Goal: Task Accomplishment & Management: Use online tool/utility

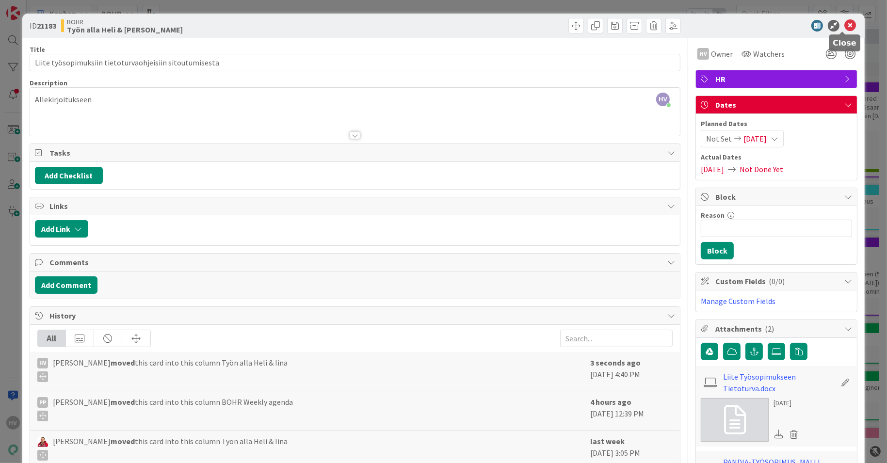
click at [844, 22] on icon at bounding box center [850, 26] width 12 height 12
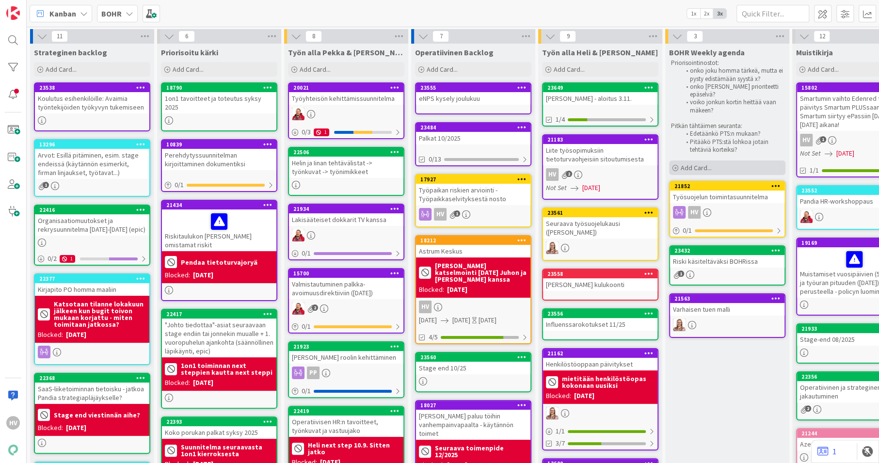
click at [699, 163] on span "Add Card..." at bounding box center [696, 167] width 31 height 9
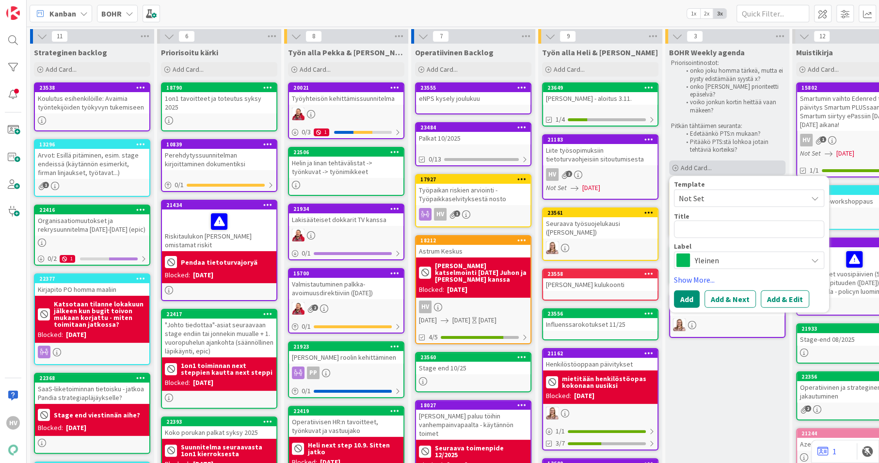
type textarea "x"
type textarea "T"
type textarea "x"
type textarea "TET"
type textarea "x"
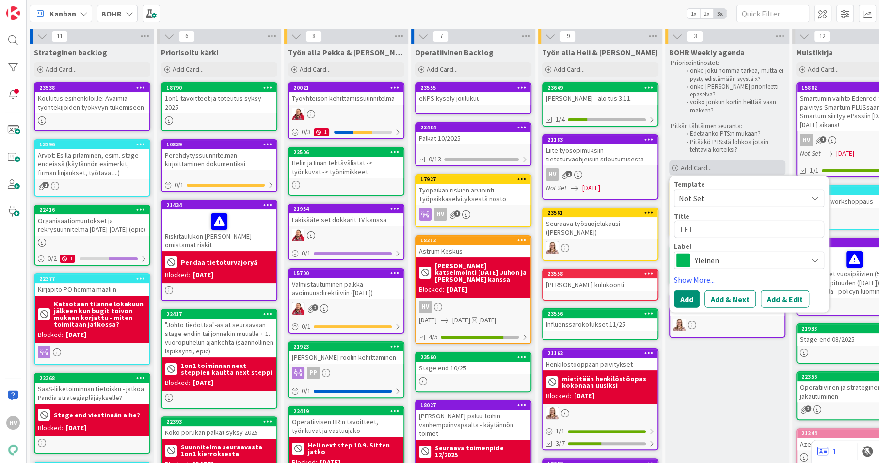
type textarea "TET-"
type textarea "x"
type textarea "TET-p"
type textarea "x"
type textarea "TET-pä"
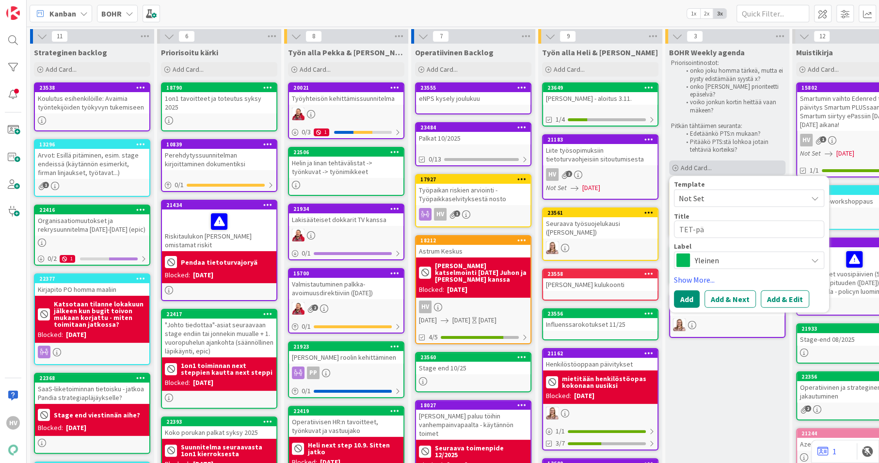
type textarea "x"
type textarea "TET-päi"
type textarea "x"
type textarea "TET-päiv"
type textarea "x"
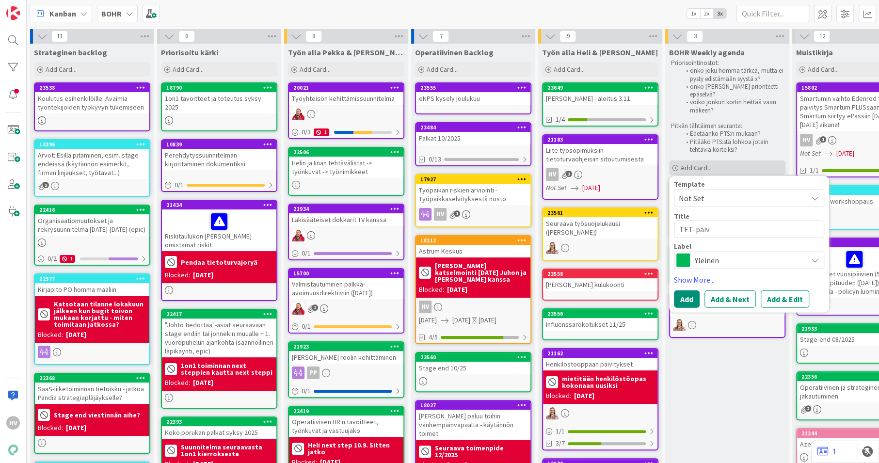
type textarea "TET-päivä"
type textarea "x"
type textarea "TET-päivät"
type textarea "x"
type textarea "TET-päivät"
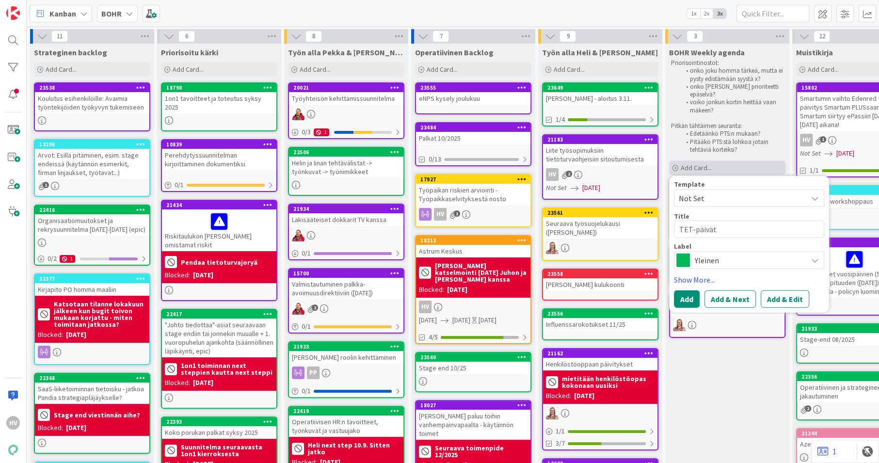
type textarea "x"
type textarea "TET-päivät su"
type textarea "x"
type textarea "TET-päivät suht"
type textarea "x"
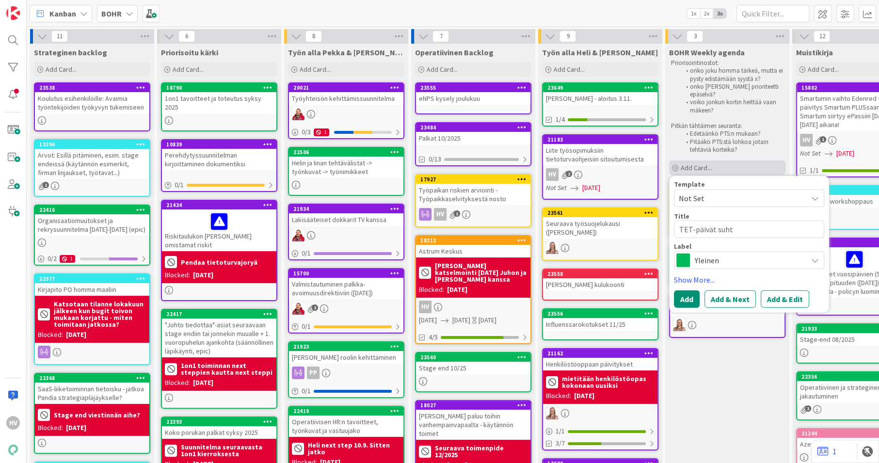
type textarea "TET-päivät suhta"
type textarea "x"
type textarea "TET-päivät suhtau"
type textarea "x"
type textarea "TET-päivät suhtaut"
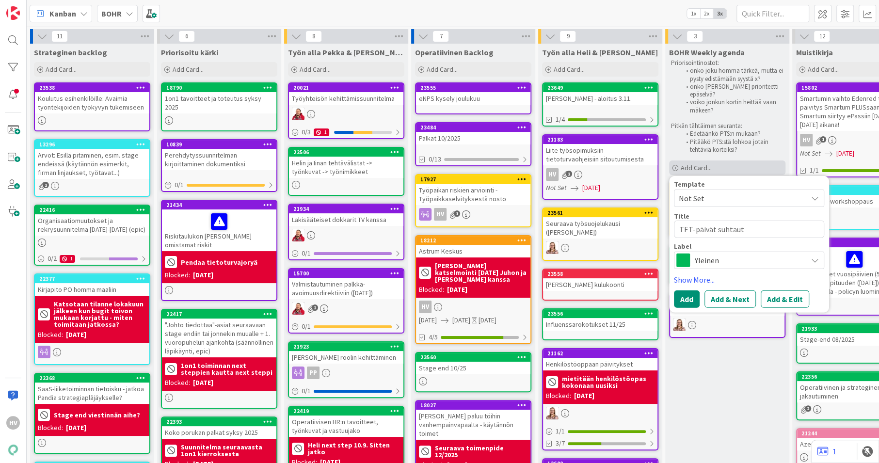
type textarea "x"
type textarea "TET-päivät suhtautu"
type textarea "x"
type textarea "TET-päivät suhtautum"
type textarea "x"
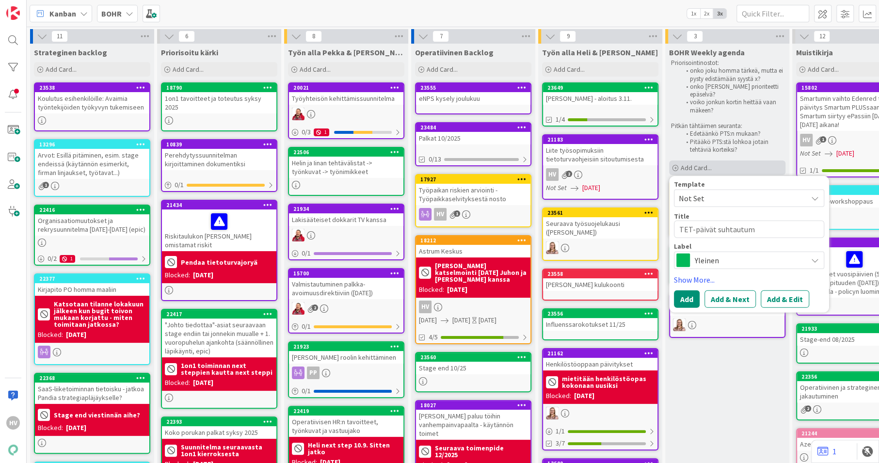
type textarea "TET-päivät suhtautumi"
type textarea "x"
type textarea "TET-päivät suhtautumin"
type textarea "x"
type textarea "TET-päivät suhtautumine"
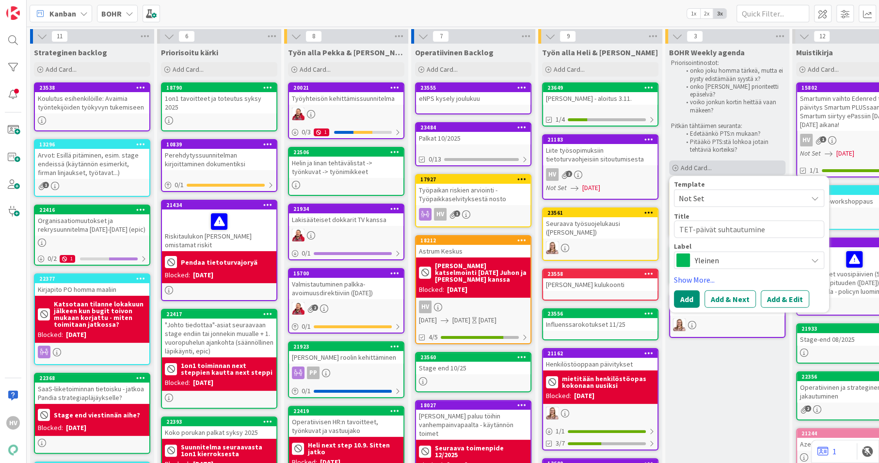
type textarea "x"
type textarea "TET-päivät suhtautuminen"
click at [738, 224] on textarea "TET-päivät suhtautuminen" at bounding box center [749, 229] width 150 height 17
type textarea "x"
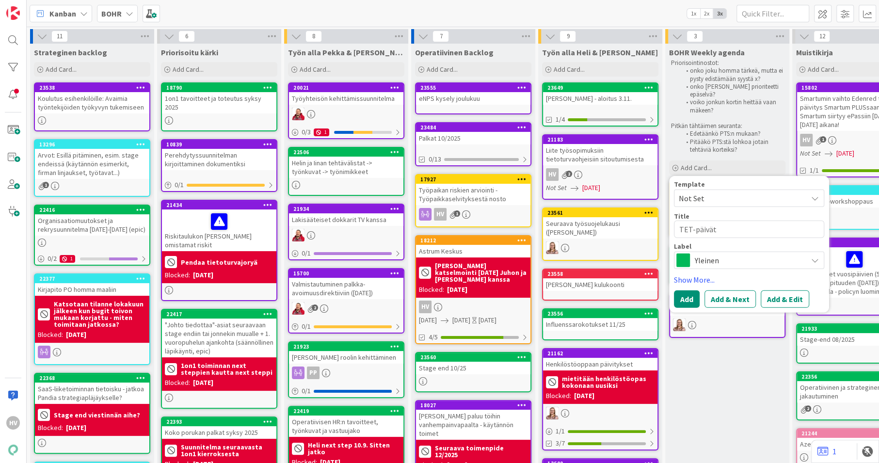
type textarea "TET-päivät"
click at [735, 255] on span "Yleinen" at bounding box center [749, 261] width 108 height 14
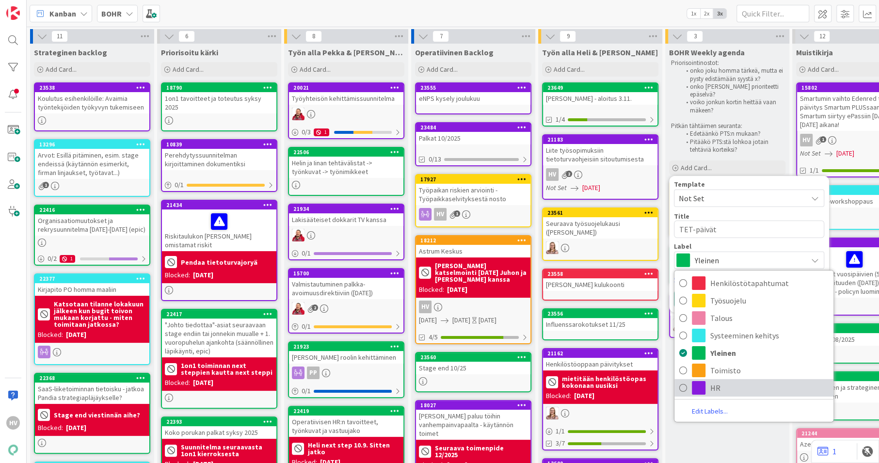
click at [704, 382] on span at bounding box center [699, 388] width 14 height 14
type textarea "x"
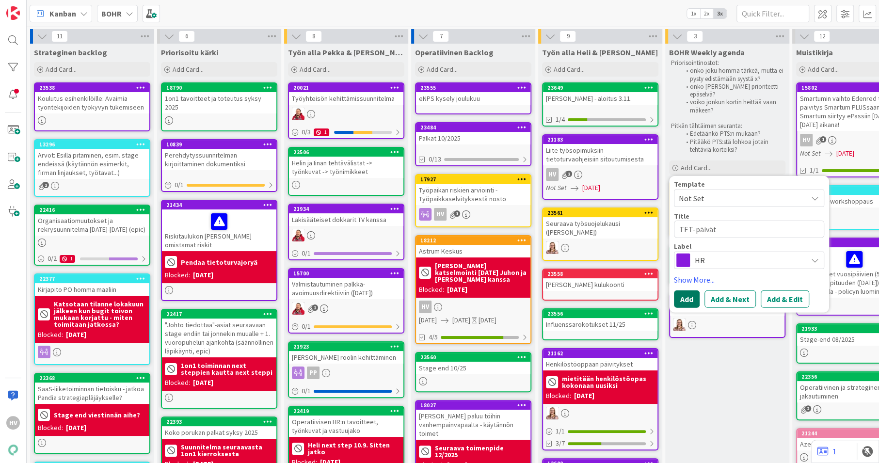
click at [688, 298] on button "Add" at bounding box center [687, 298] width 26 height 17
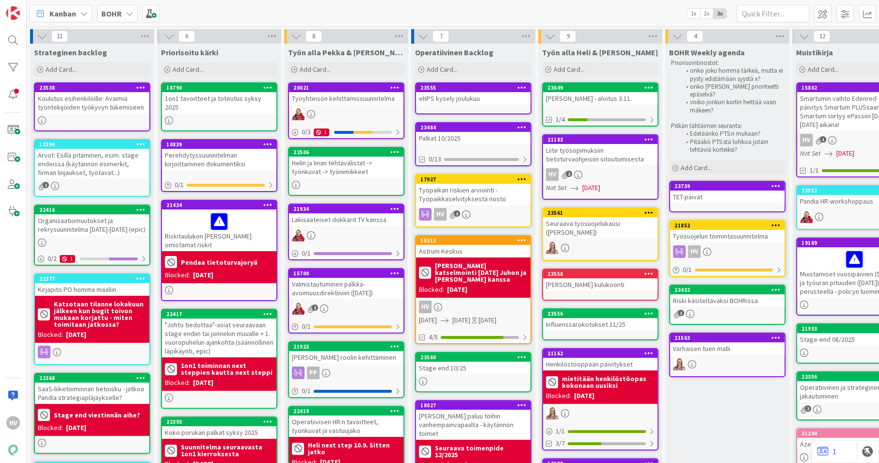
click at [722, 295] on div "Riski käsiteltäväksi BOHRissa" at bounding box center [727, 300] width 114 height 13
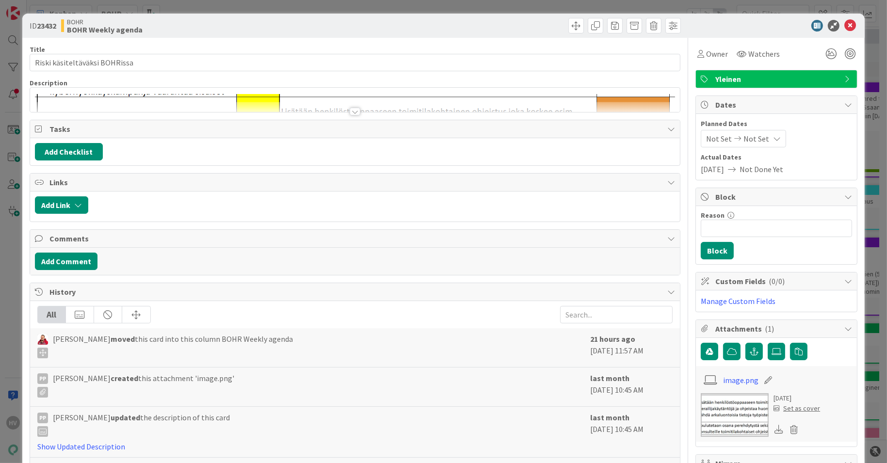
click at [352, 112] on div at bounding box center [355, 112] width 11 height 8
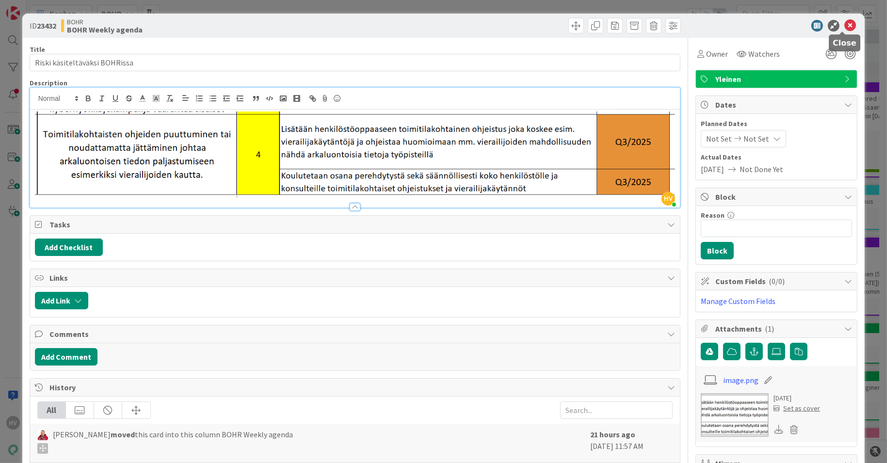
click at [844, 31] on icon at bounding box center [850, 26] width 12 height 12
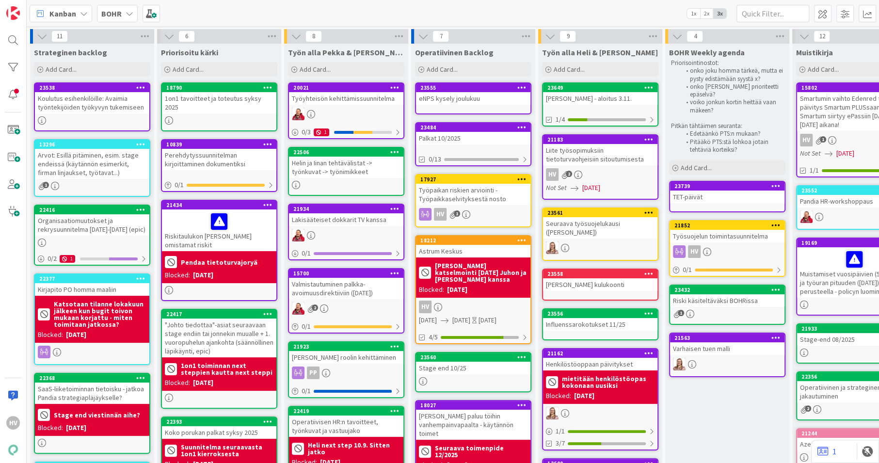
click at [481, 130] on div "23484" at bounding box center [473, 127] width 114 height 9
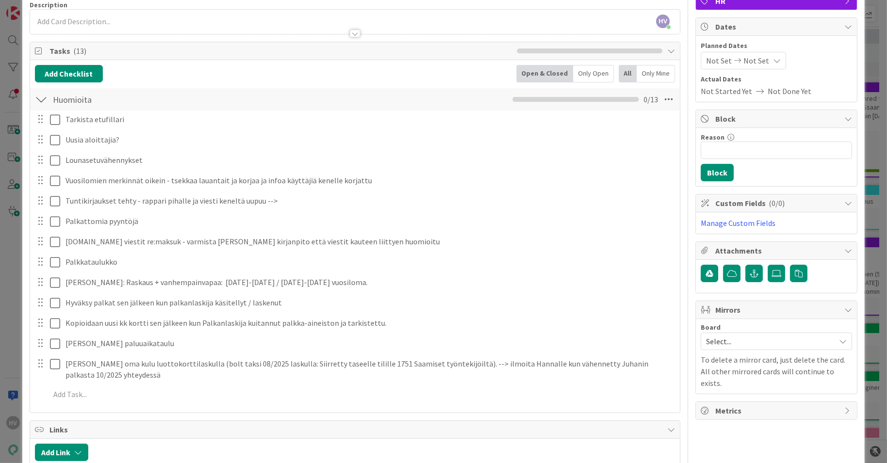
scroll to position [81, 0]
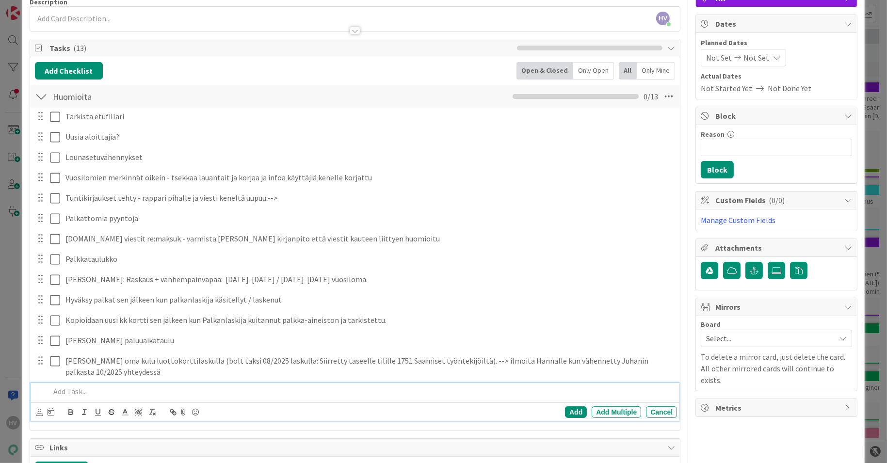
click at [149, 393] on p at bounding box center [361, 391] width 623 height 11
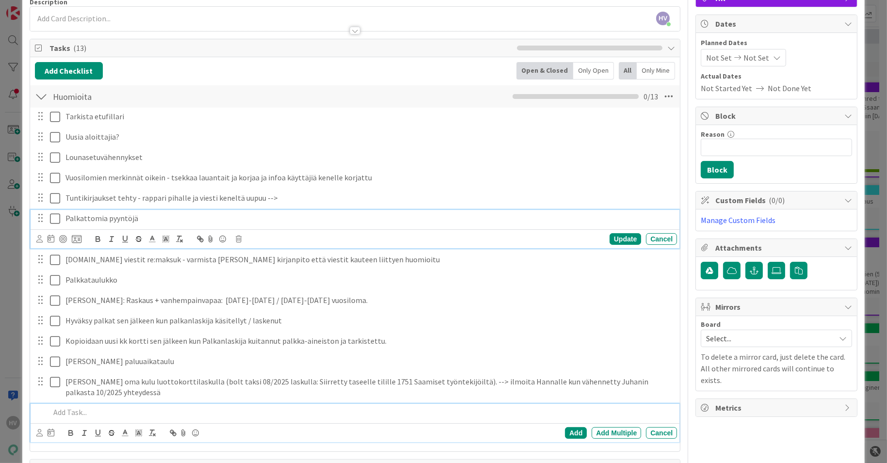
scroll to position [102, 0]
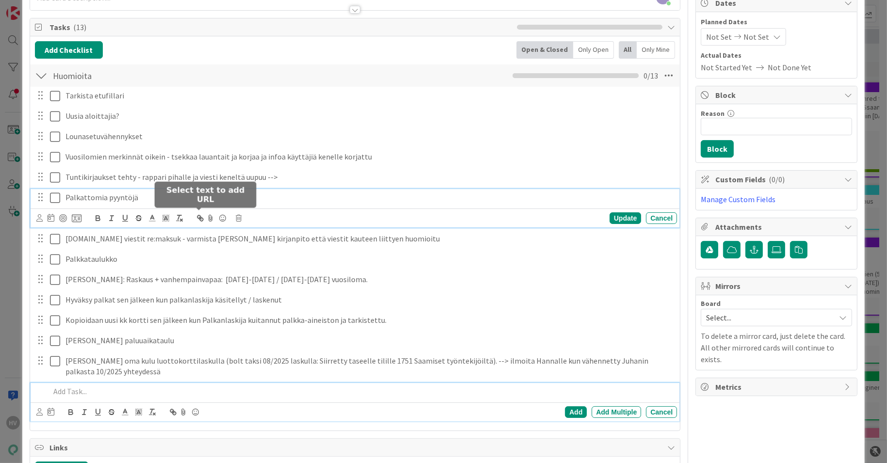
click at [194, 214] on div "Palkattomia pyyntöjä Update Cancel" at bounding box center [355, 208] width 649 height 38
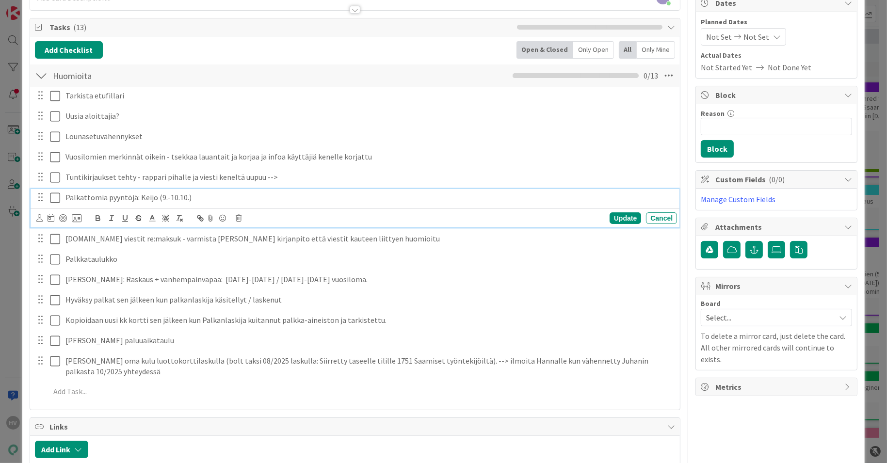
click at [613, 223] on div "Update Cancel" at bounding box center [356, 218] width 641 height 14
click at [617, 214] on div "Update" at bounding box center [625, 218] width 32 height 12
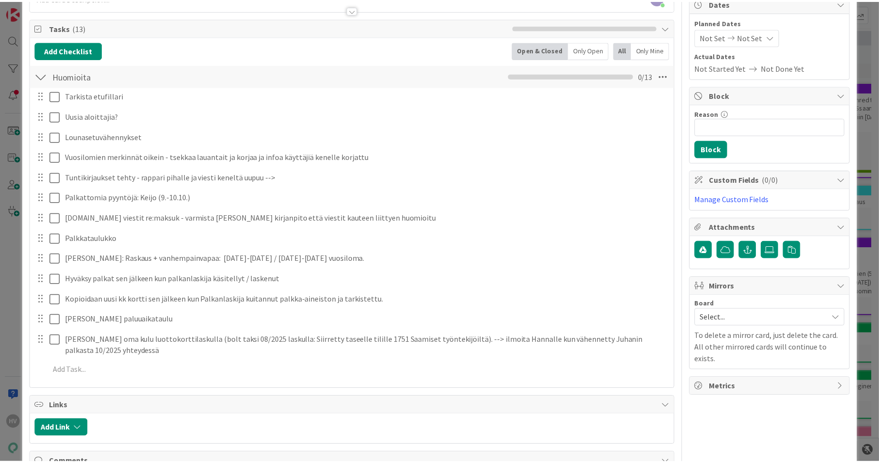
scroll to position [0, 0]
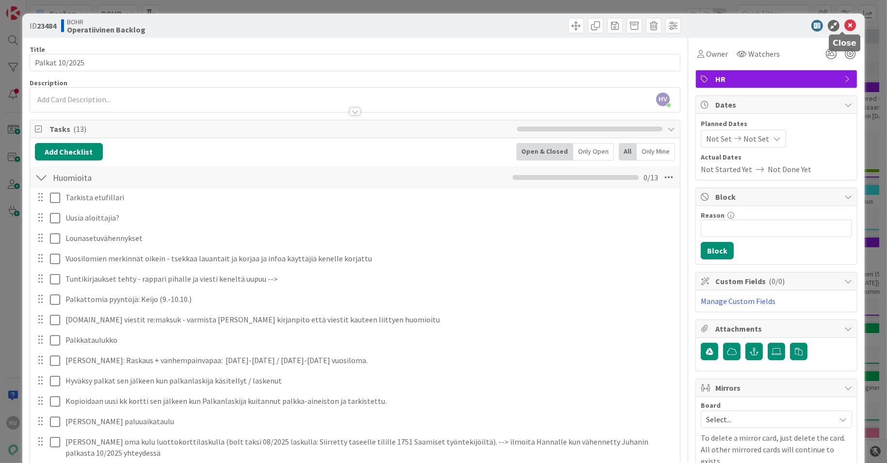
click at [844, 29] on icon at bounding box center [850, 26] width 12 height 12
